Goal: Information Seeking & Learning: Learn about a topic

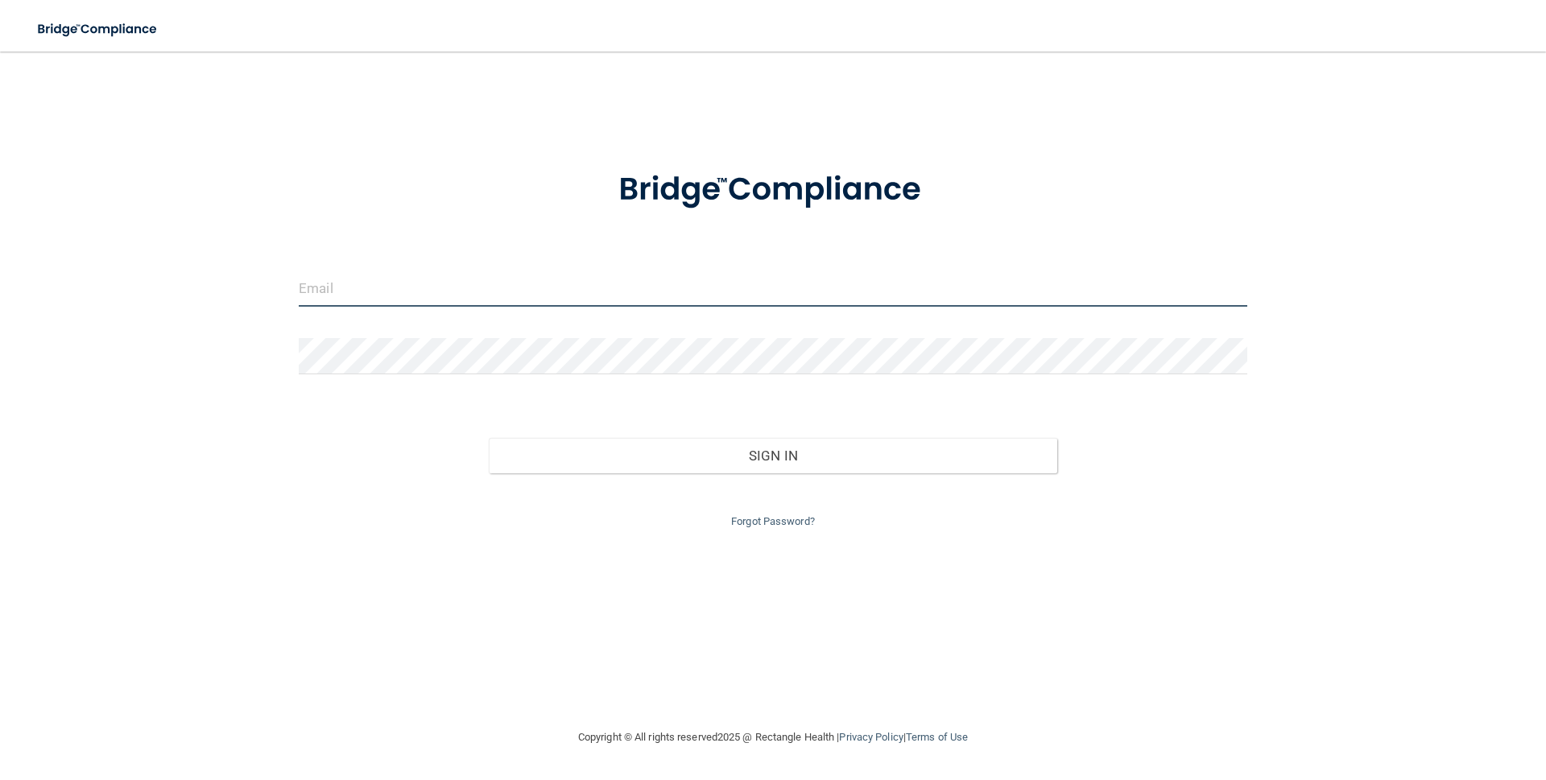
click at [602, 292] on input "email" at bounding box center [773, 289] width 949 height 36
type input "[EMAIL_ADDRESS][DOMAIN_NAME]"
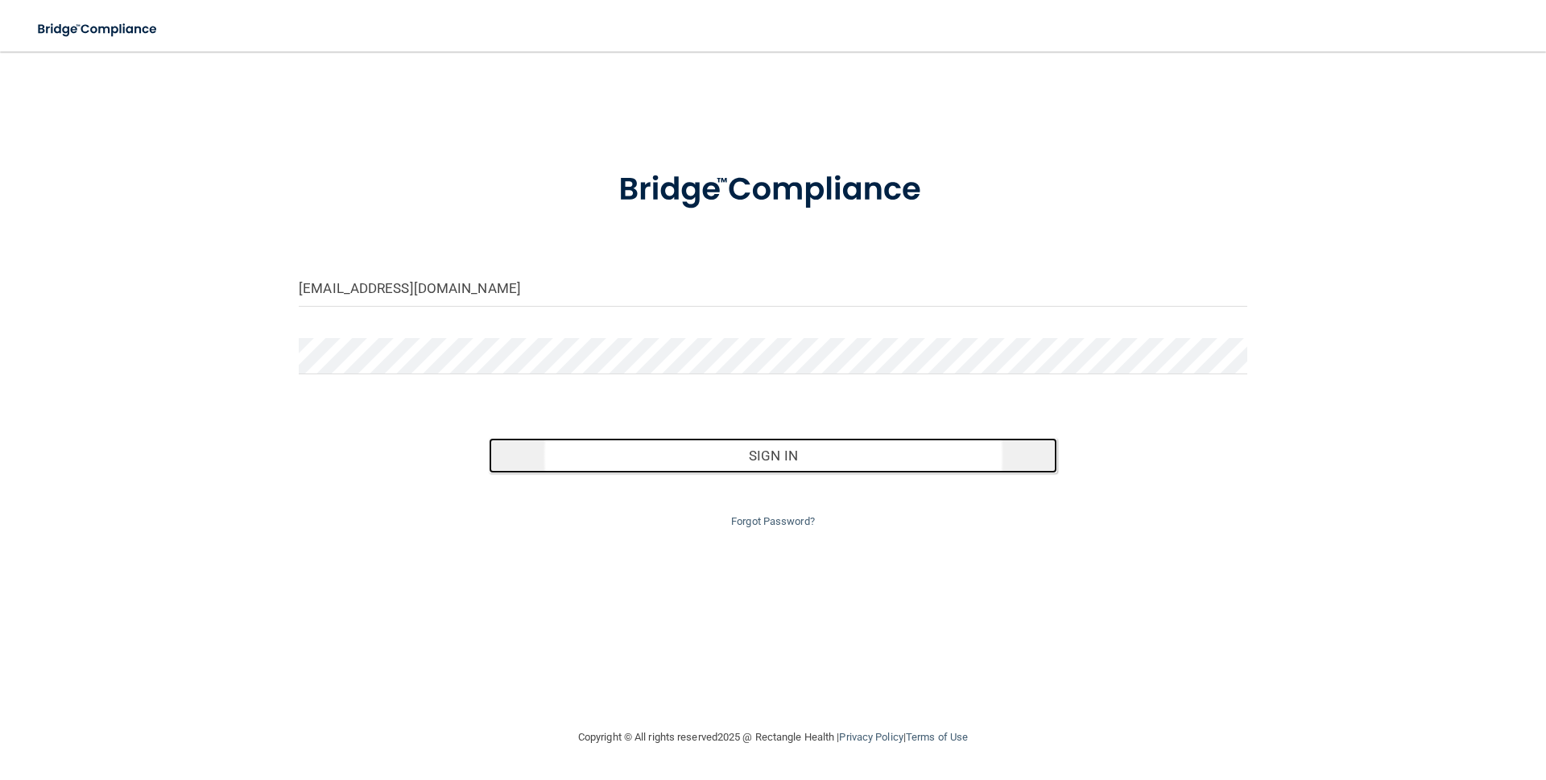
click at [718, 453] on button "Sign In" at bounding box center [773, 455] width 569 height 35
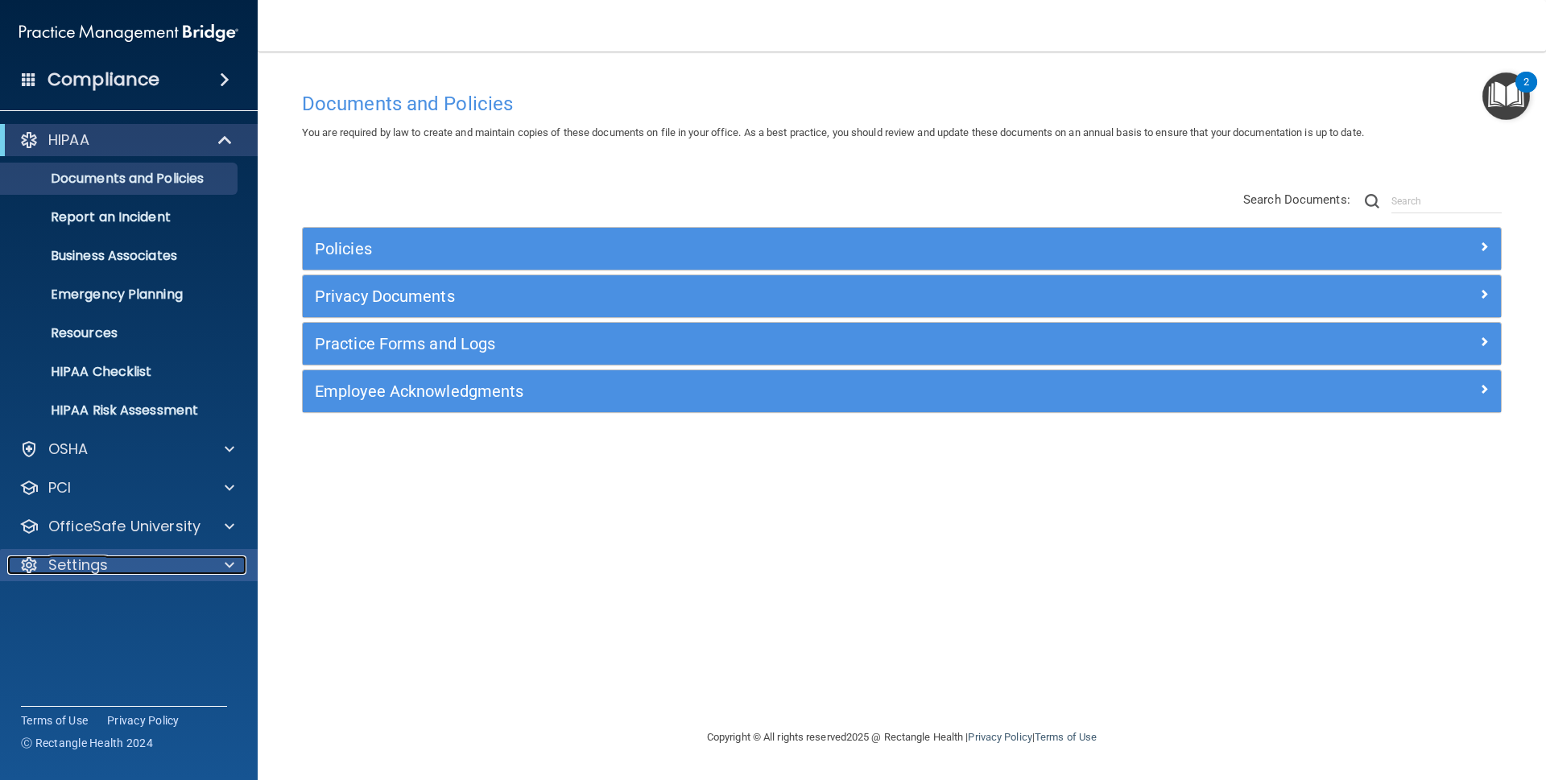
click at [218, 563] on div at bounding box center [227, 565] width 40 height 19
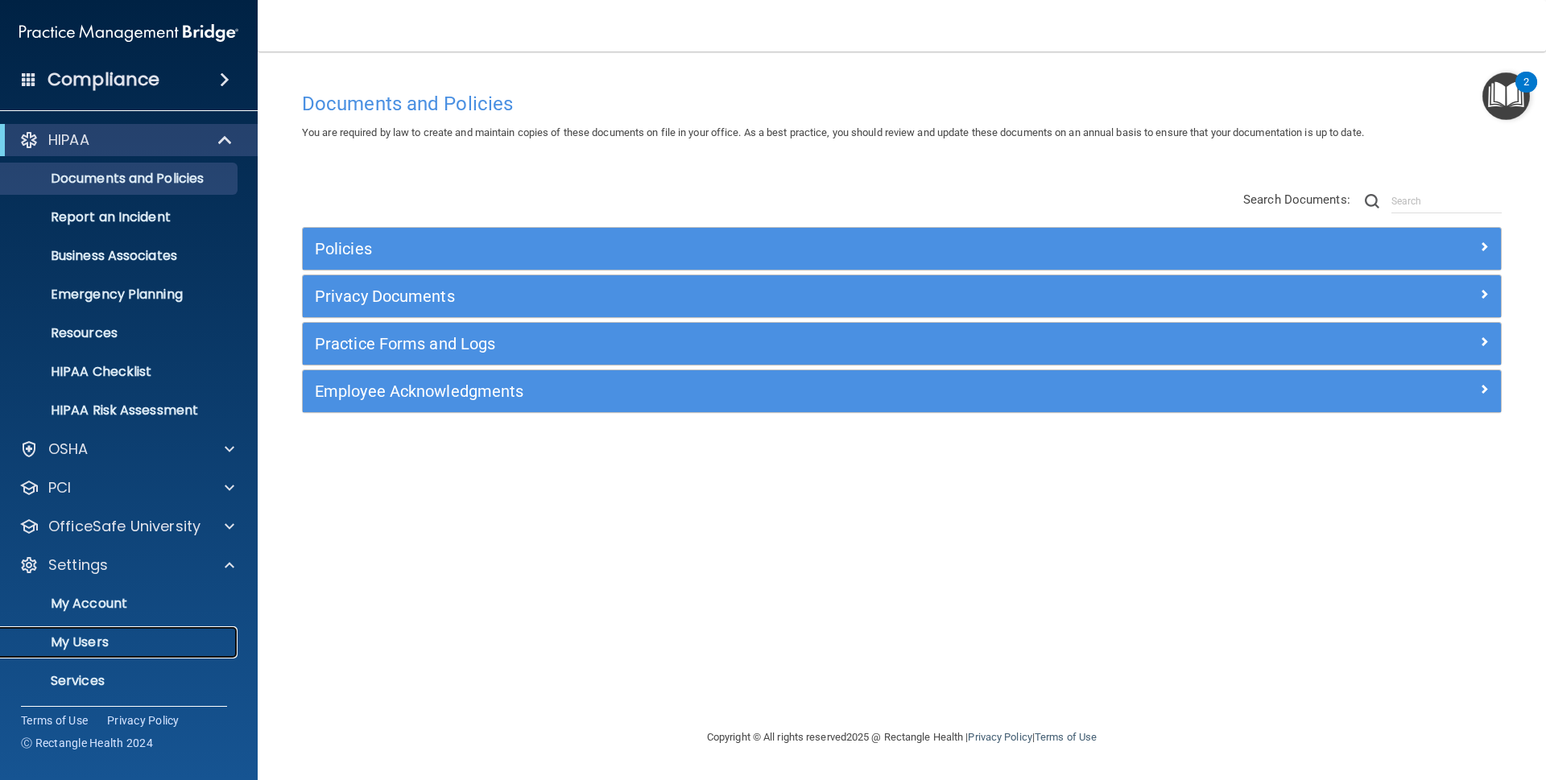
click at [167, 629] on link "My Users" at bounding box center [111, 643] width 254 height 32
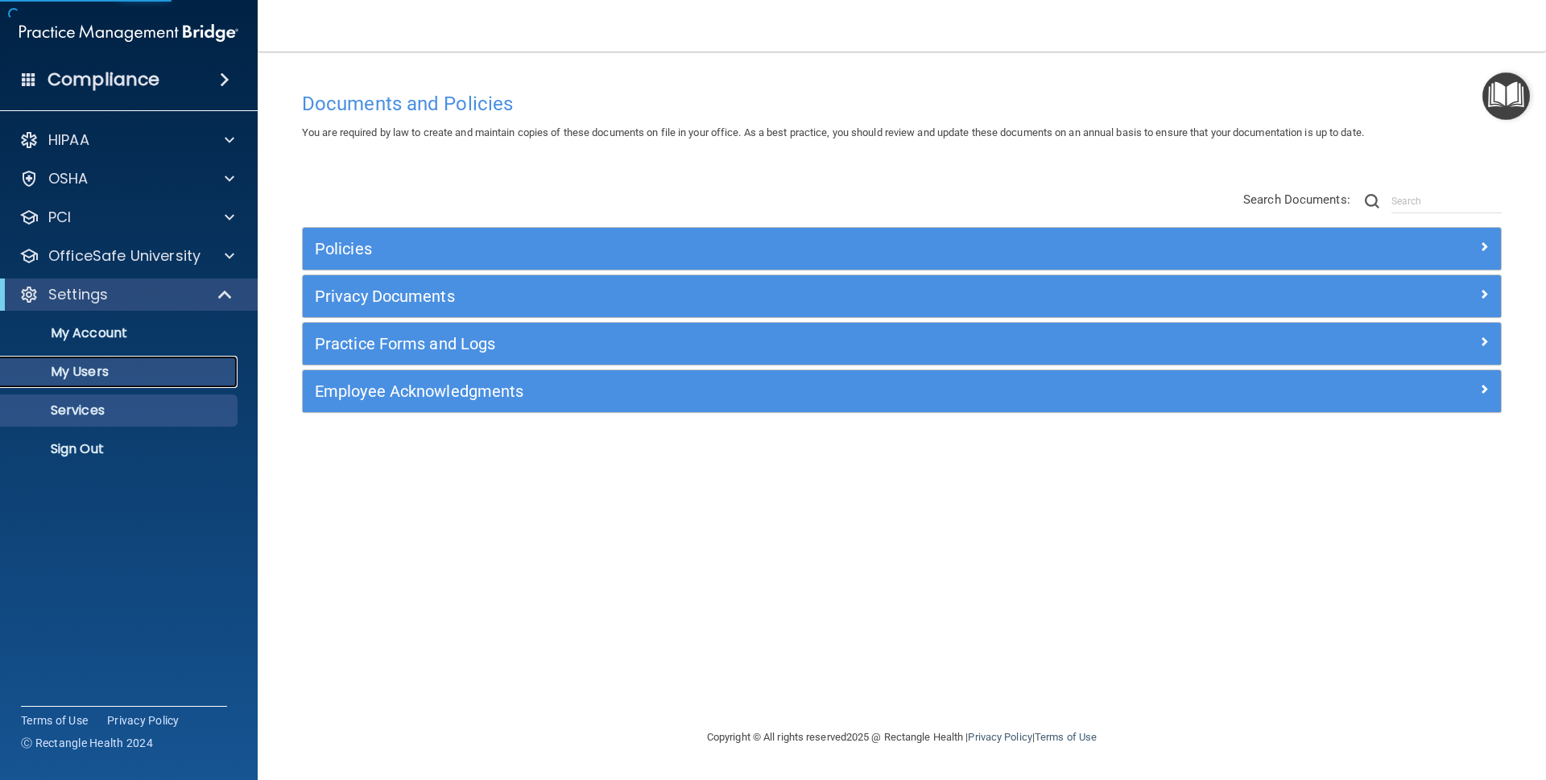
select select "20"
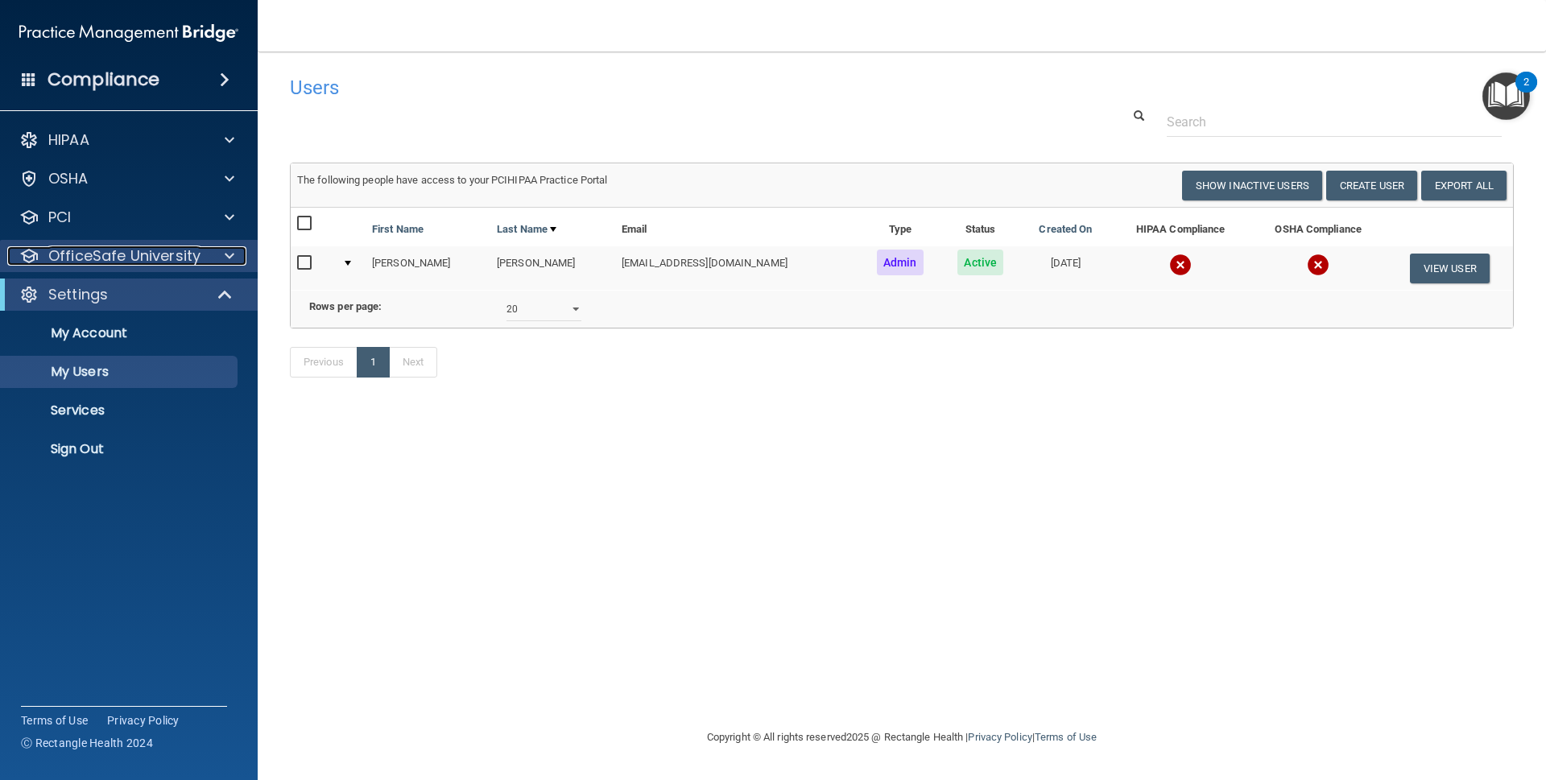
click at [160, 260] on p "OfficeSafe University" at bounding box center [124, 255] width 152 height 19
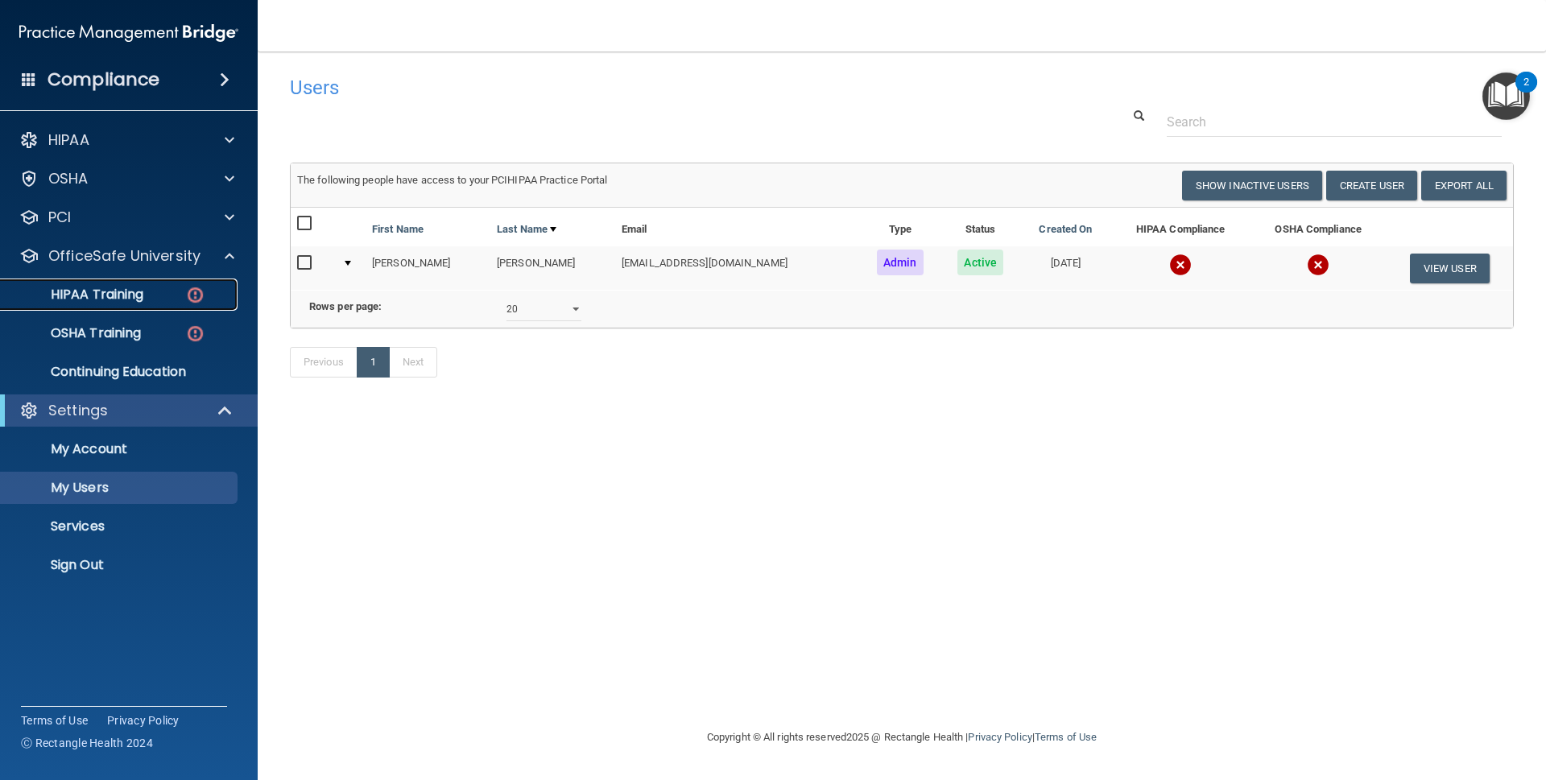
click at [158, 293] on div "HIPAA Training" at bounding box center [120, 295] width 220 height 16
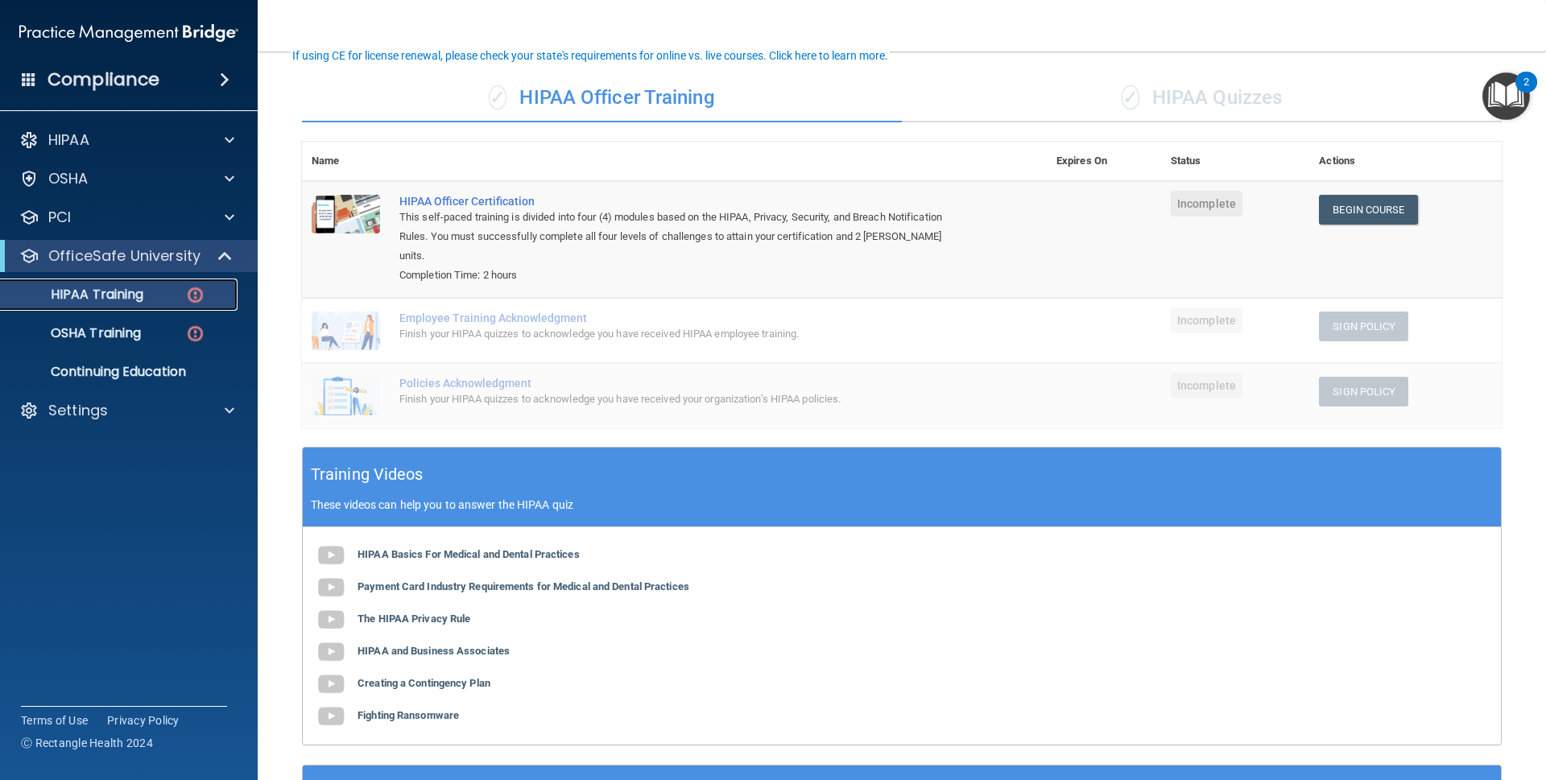
scroll to position [109, 0]
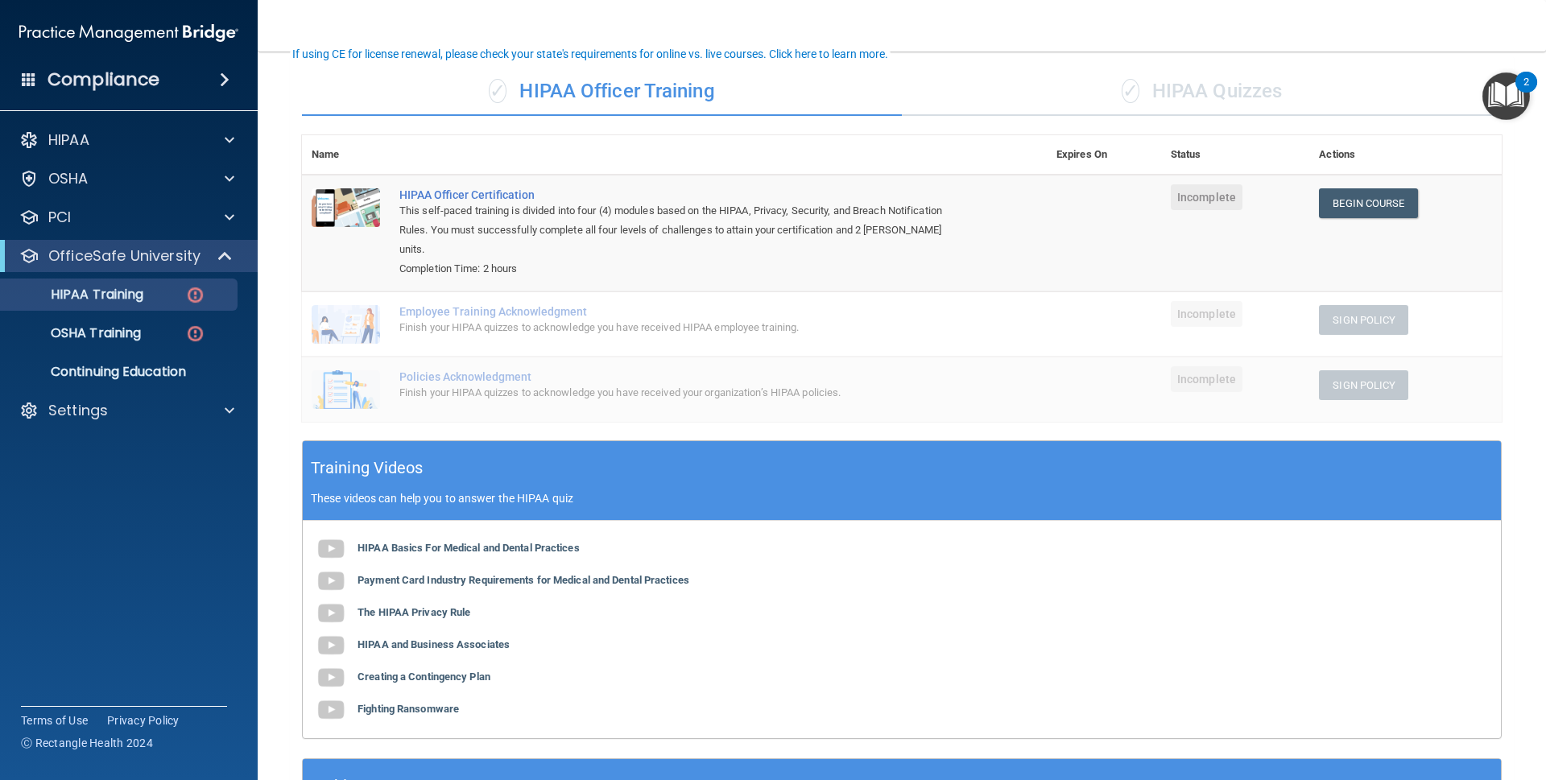
click at [1054, 188] on td at bounding box center [1104, 233] width 114 height 117
click at [1382, 199] on link "Begin Course" at bounding box center [1368, 203] width 98 height 30
